Goal: Task Accomplishment & Management: Manage account settings

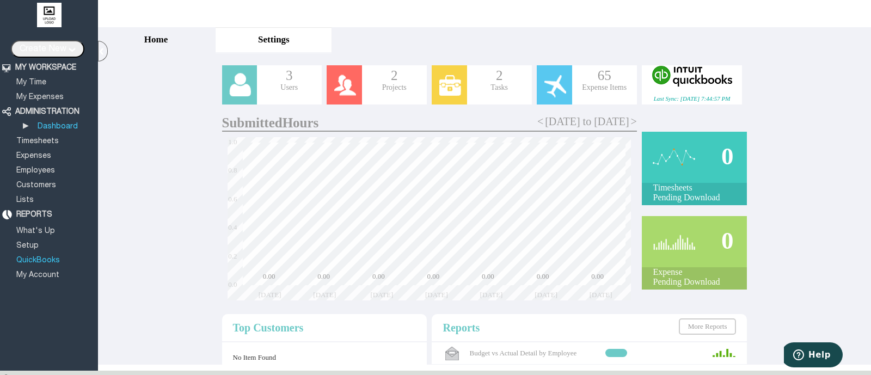
click at [40, 260] on link "QuickBooks" at bounding box center [38, 260] width 47 height 7
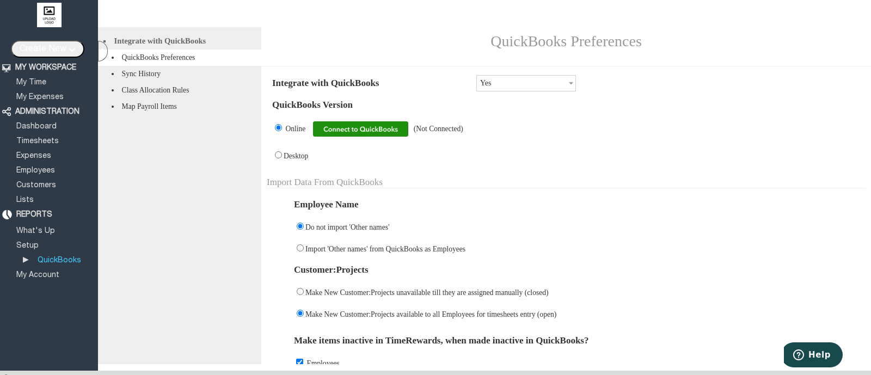
click at [389, 135] on img at bounding box center [360, 128] width 95 height 15
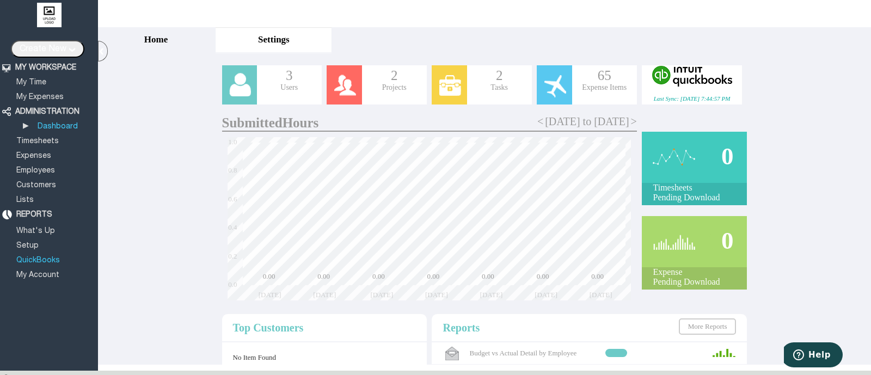
click at [42, 257] on link "QuickBooks" at bounding box center [38, 260] width 47 height 7
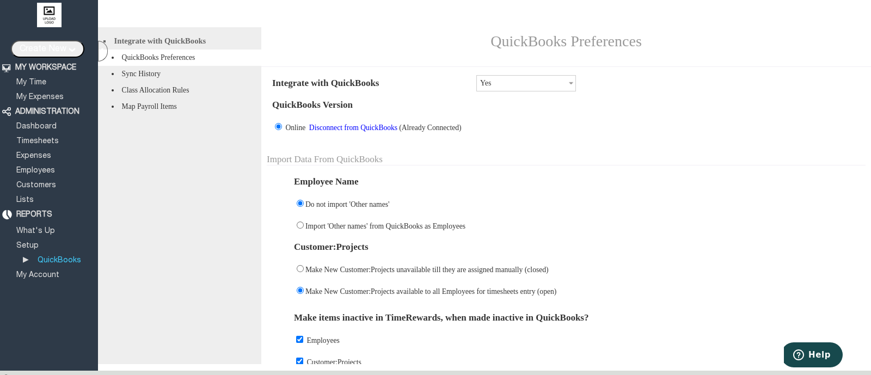
click at [357, 132] on link "Disconnect from QuickBooks" at bounding box center [353, 128] width 91 height 8
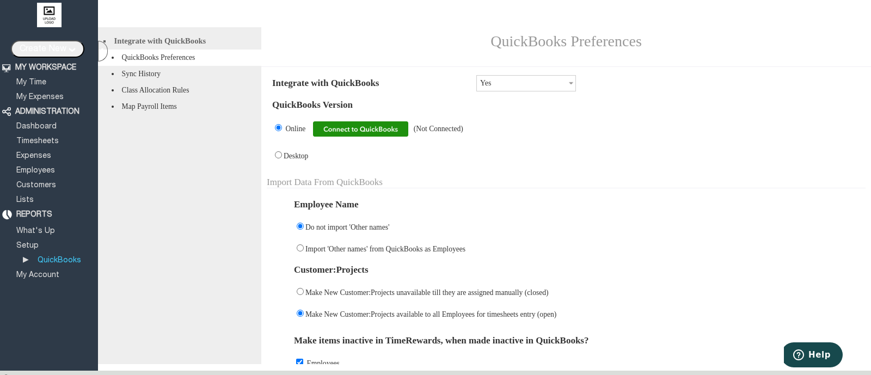
click at [346, 137] on img at bounding box center [360, 128] width 95 height 15
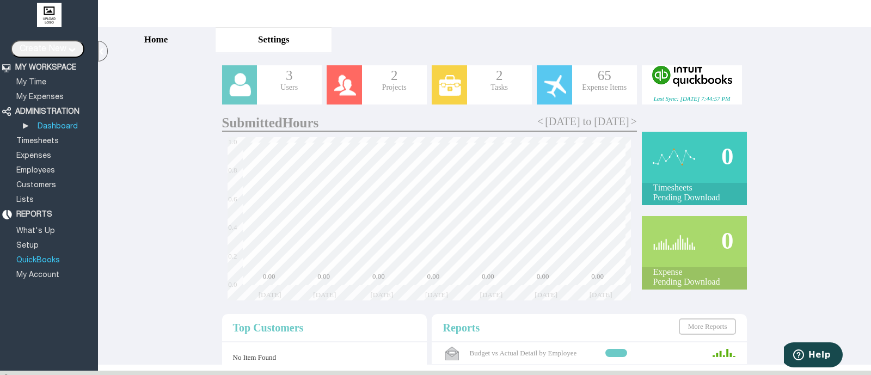
click at [46, 257] on link "QuickBooks" at bounding box center [38, 260] width 47 height 7
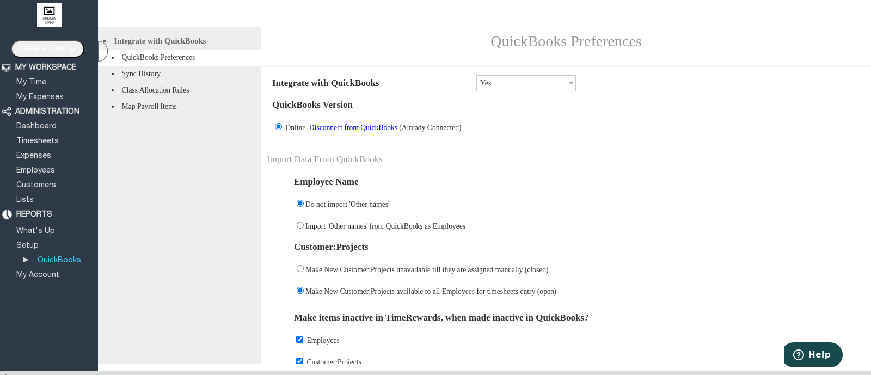
click at [399, 132] on link "Disconnect from QuickBooks" at bounding box center [353, 128] width 91 height 8
